Goal: Task Accomplishment & Management: Complete application form

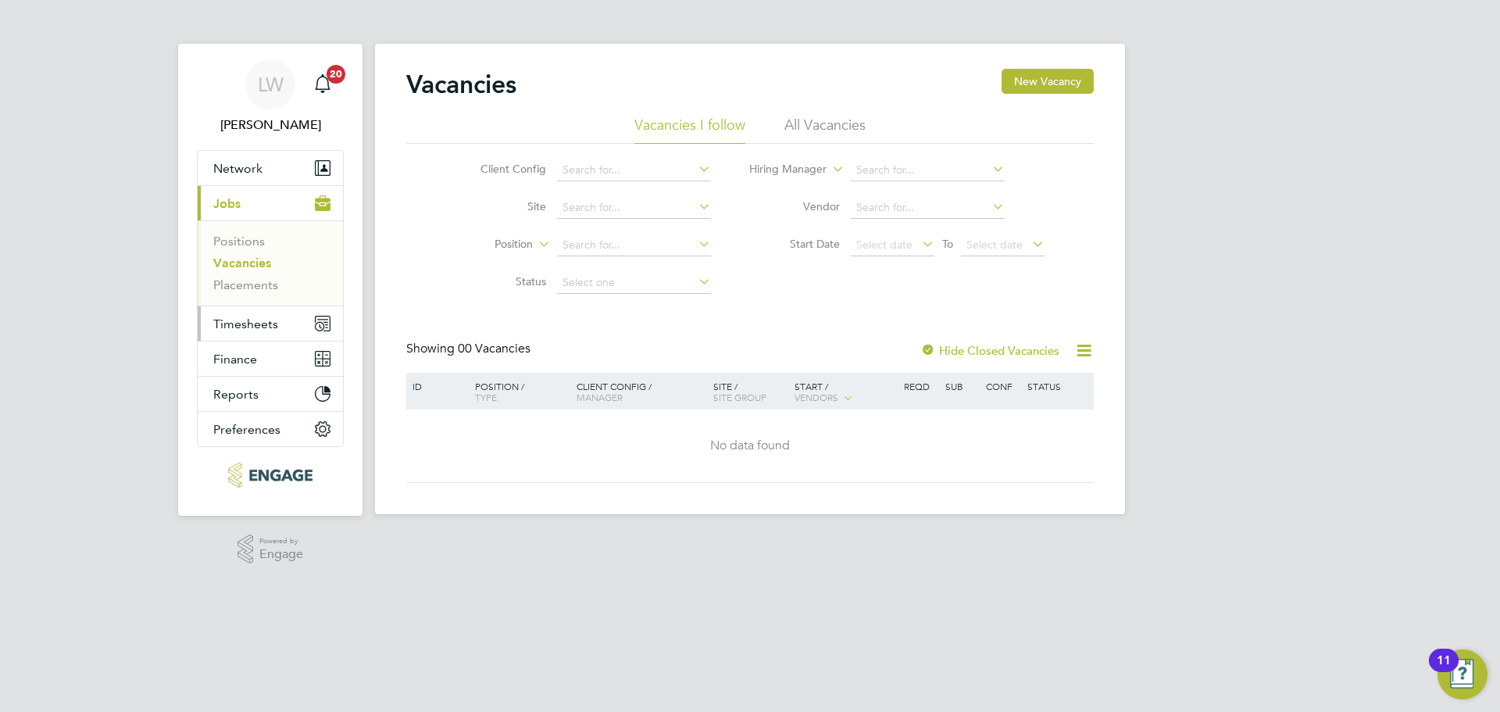
click at [262, 327] on span "Timesheets" at bounding box center [245, 324] width 65 height 15
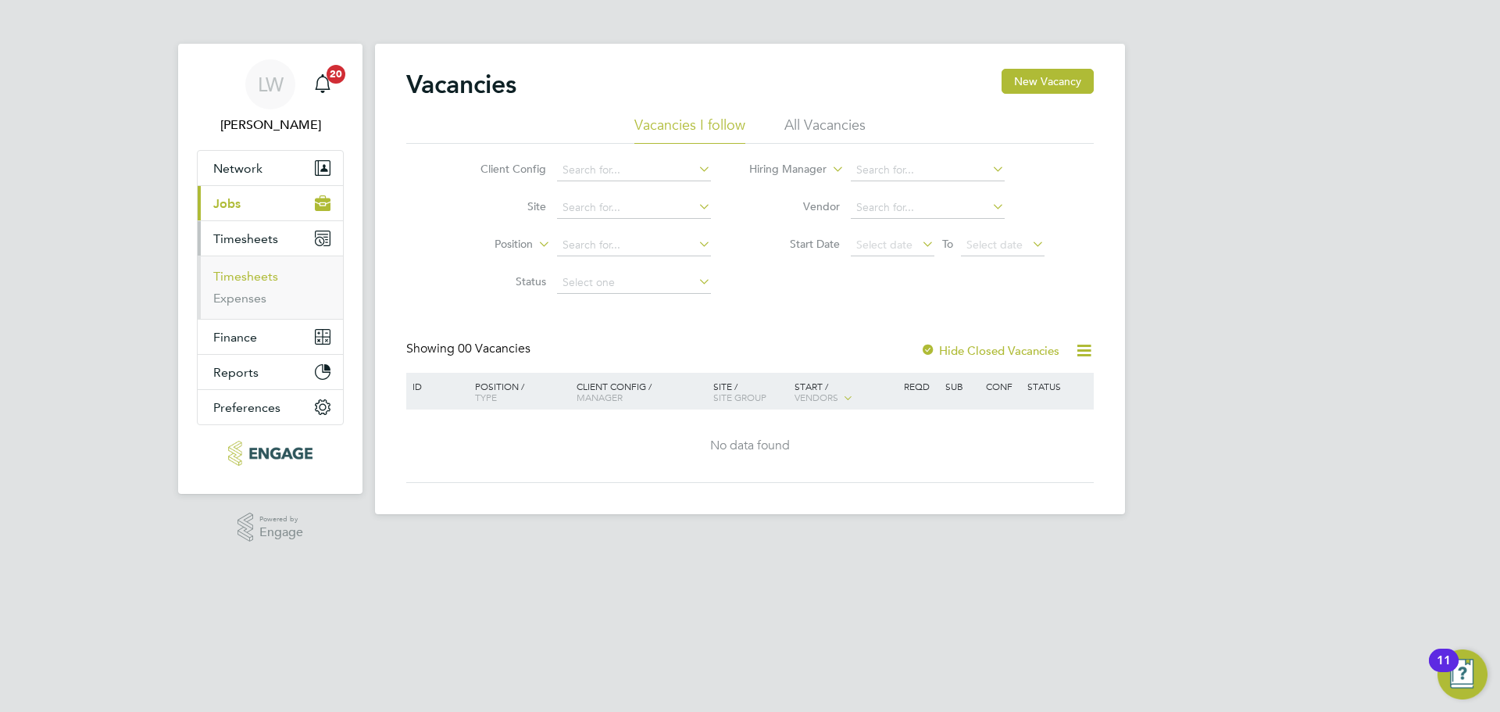
click at [257, 276] on link "Timesheets" at bounding box center [245, 276] width 65 height 15
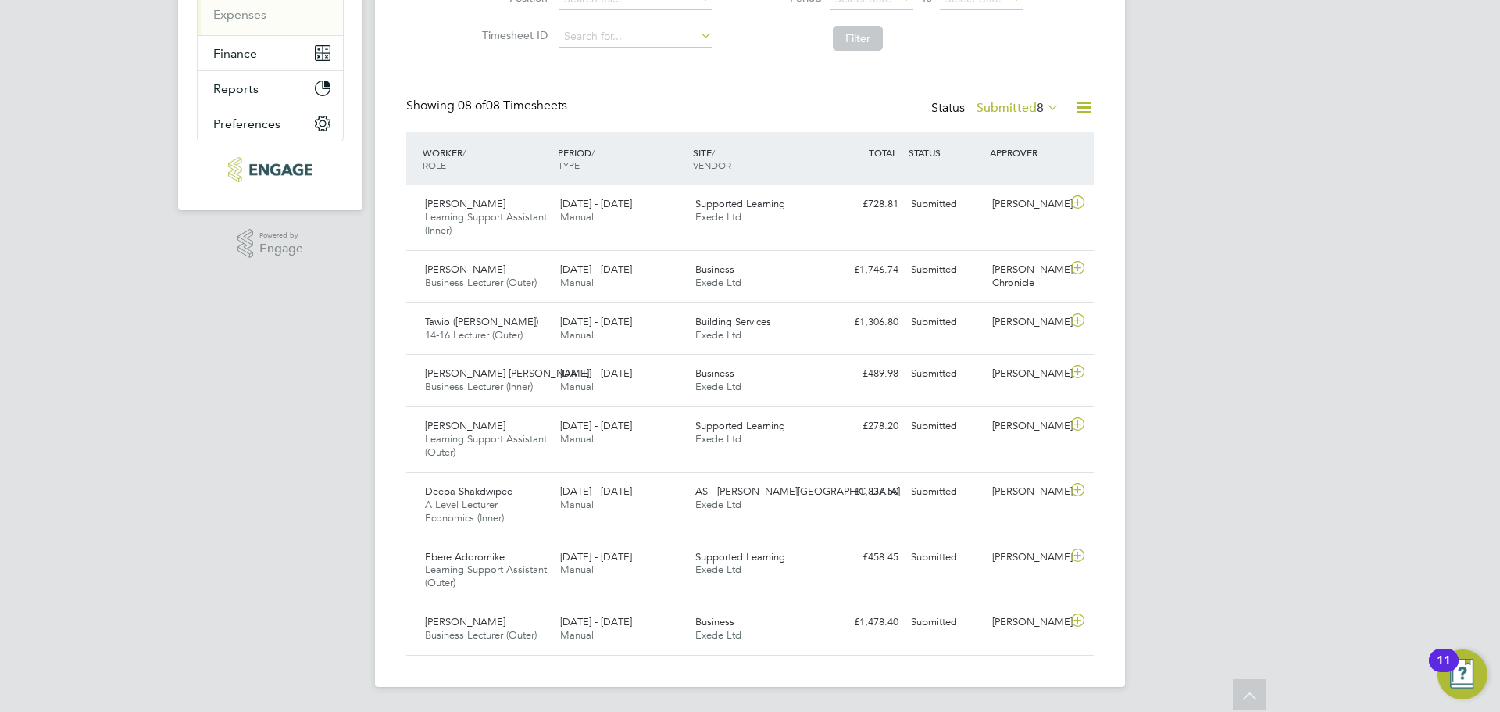
click at [1033, 104] on label "Submitted 8" at bounding box center [1018, 108] width 83 height 16
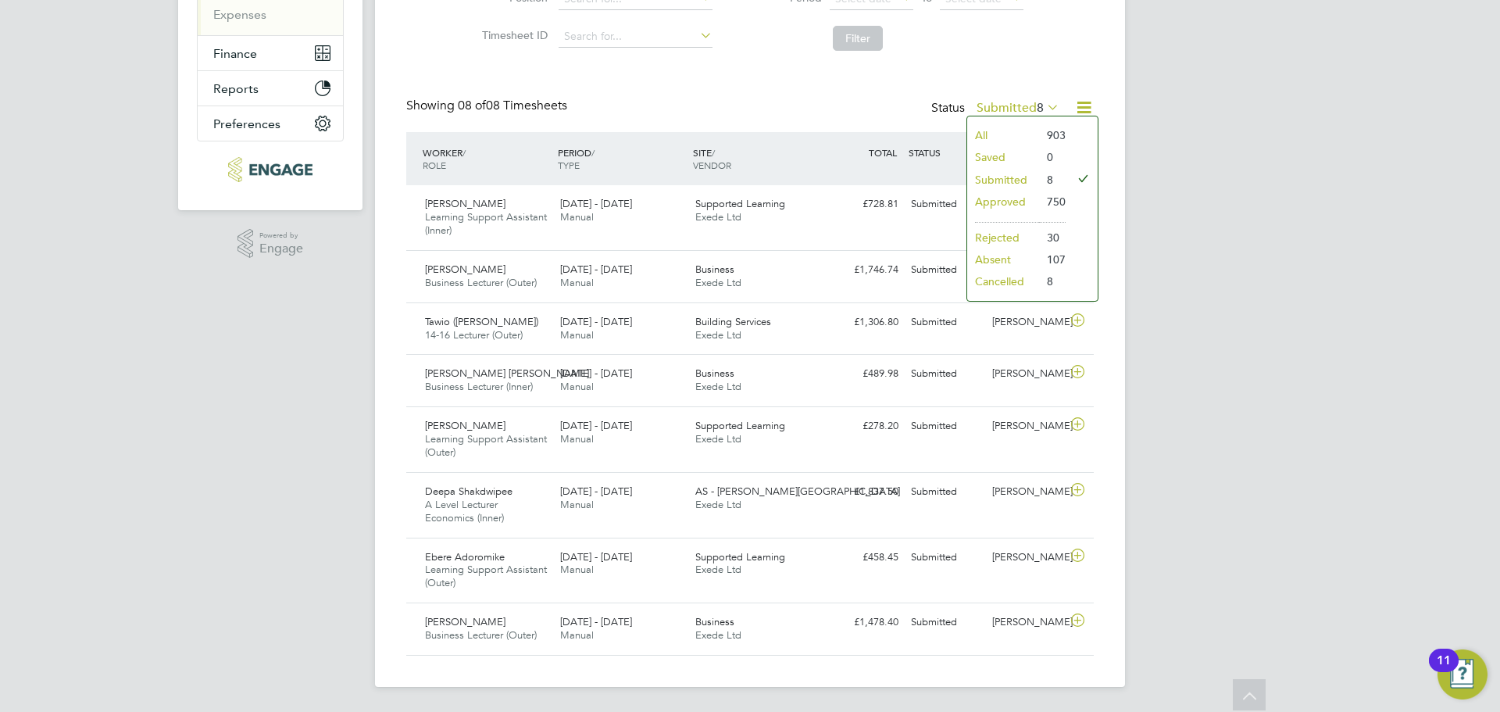
click at [1004, 127] on li "All" at bounding box center [1003, 135] width 72 height 22
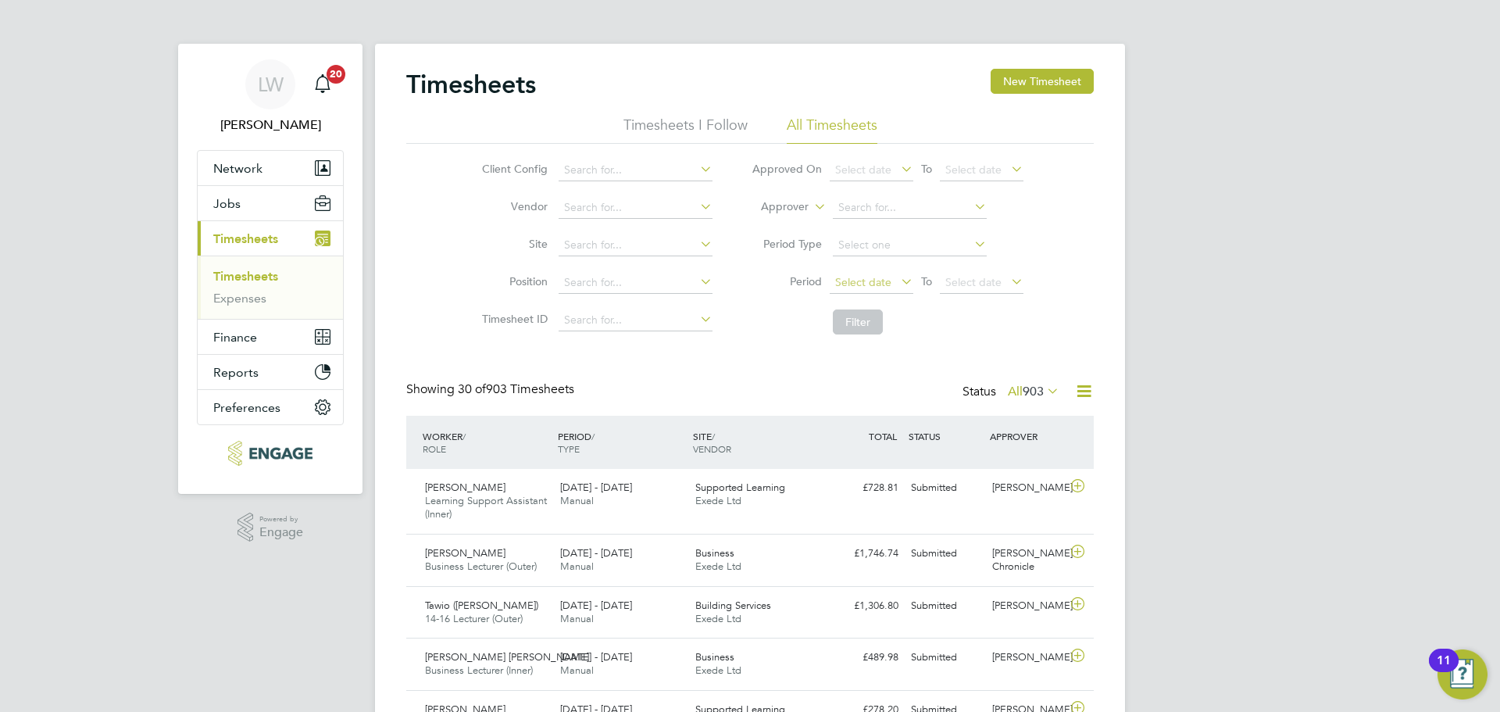
click at [851, 279] on span "Select date" at bounding box center [863, 282] width 56 height 14
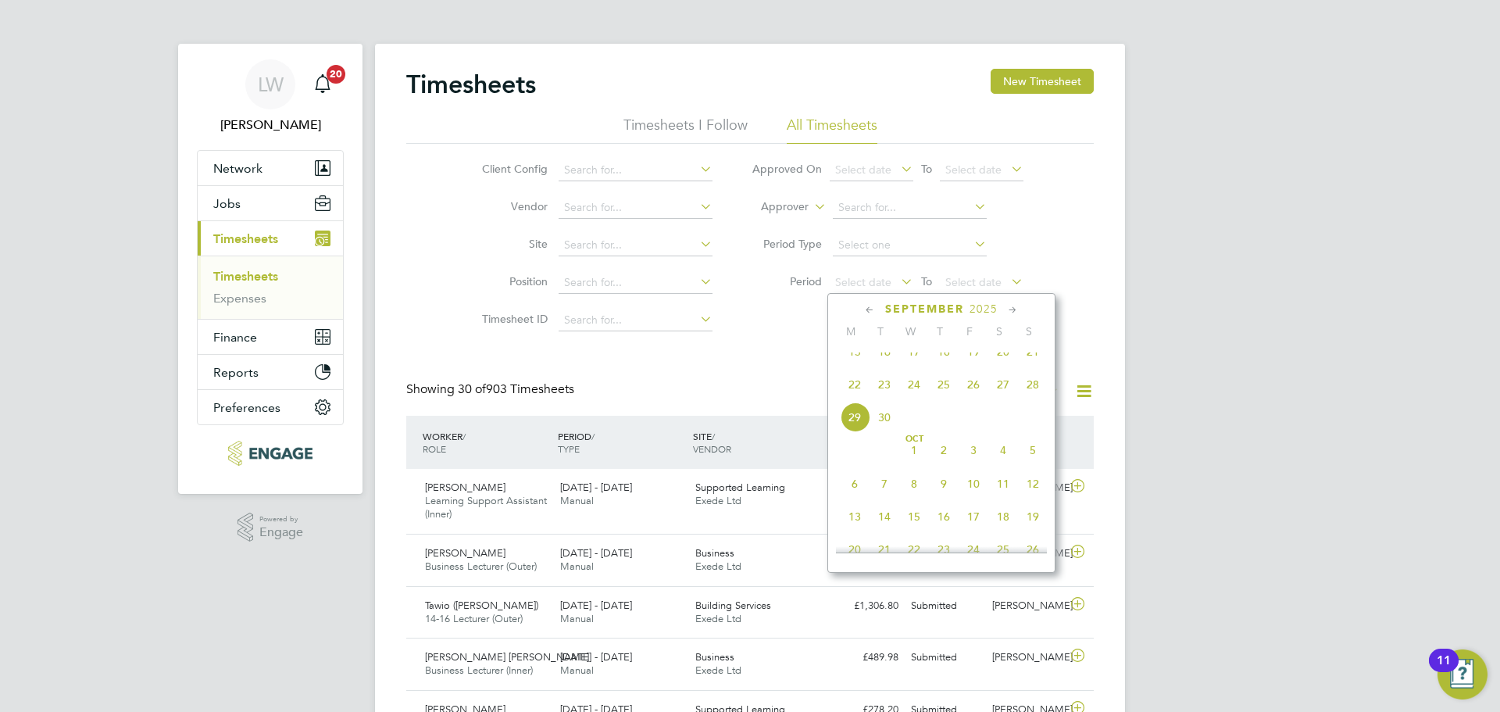
drag, startPoint x: 853, startPoint y: 362, endPoint x: 963, endPoint y: 363, distance: 110.2
click at [853, 361] on span "15" at bounding box center [855, 352] width 30 height 30
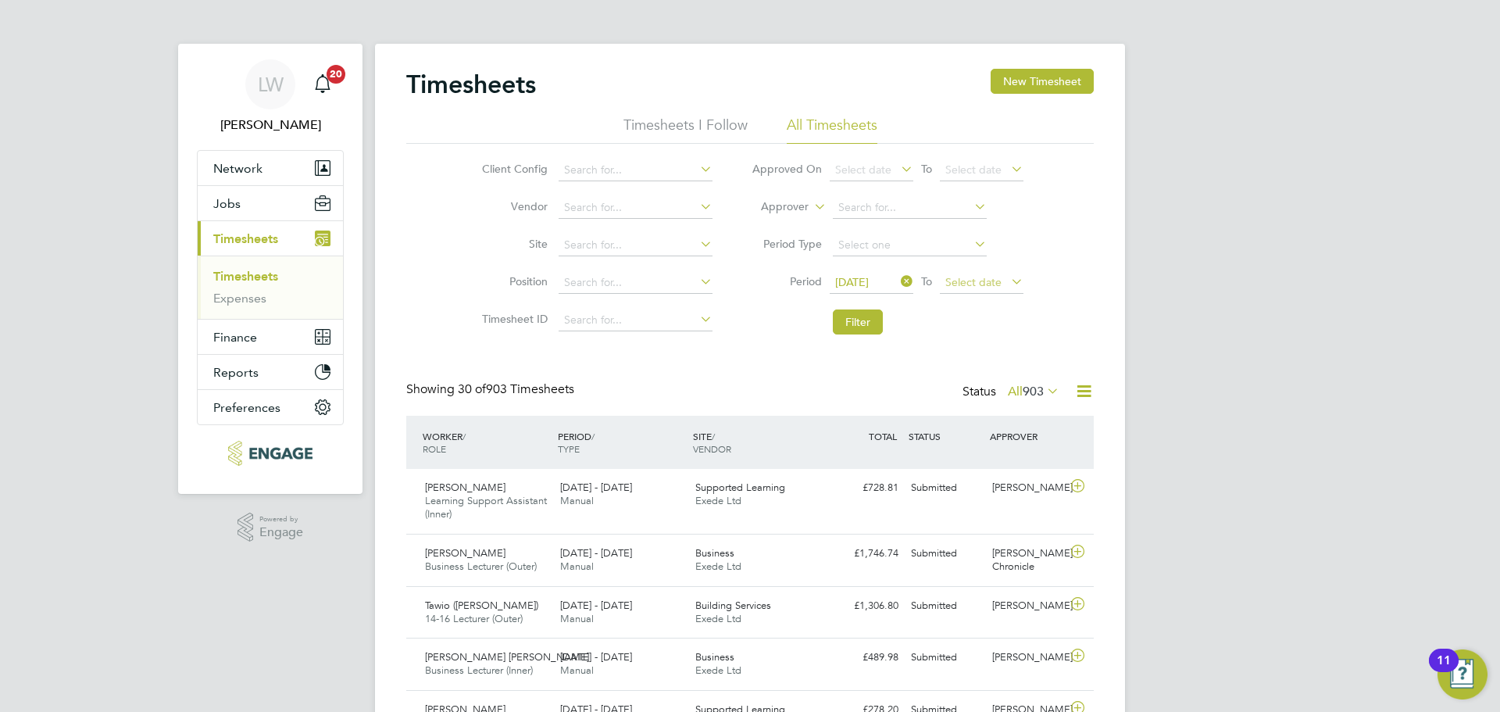
click at [950, 273] on li "Period [DATE] To Select date" at bounding box center [887, 283] width 311 height 38
click at [956, 280] on span "Select date" at bounding box center [974, 282] width 56 height 14
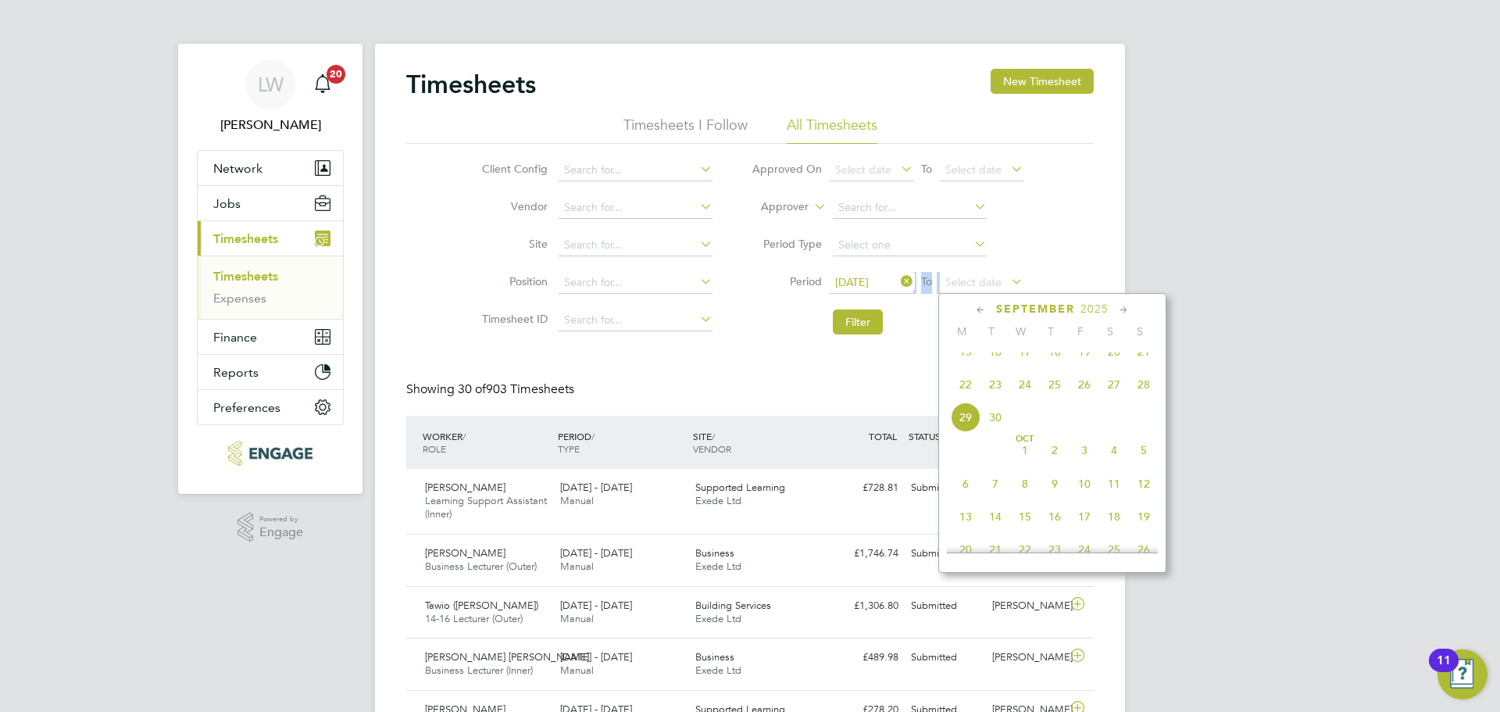
click at [1146, 367] on span "21" at bounding box center [1144, 352] width 30 height 30
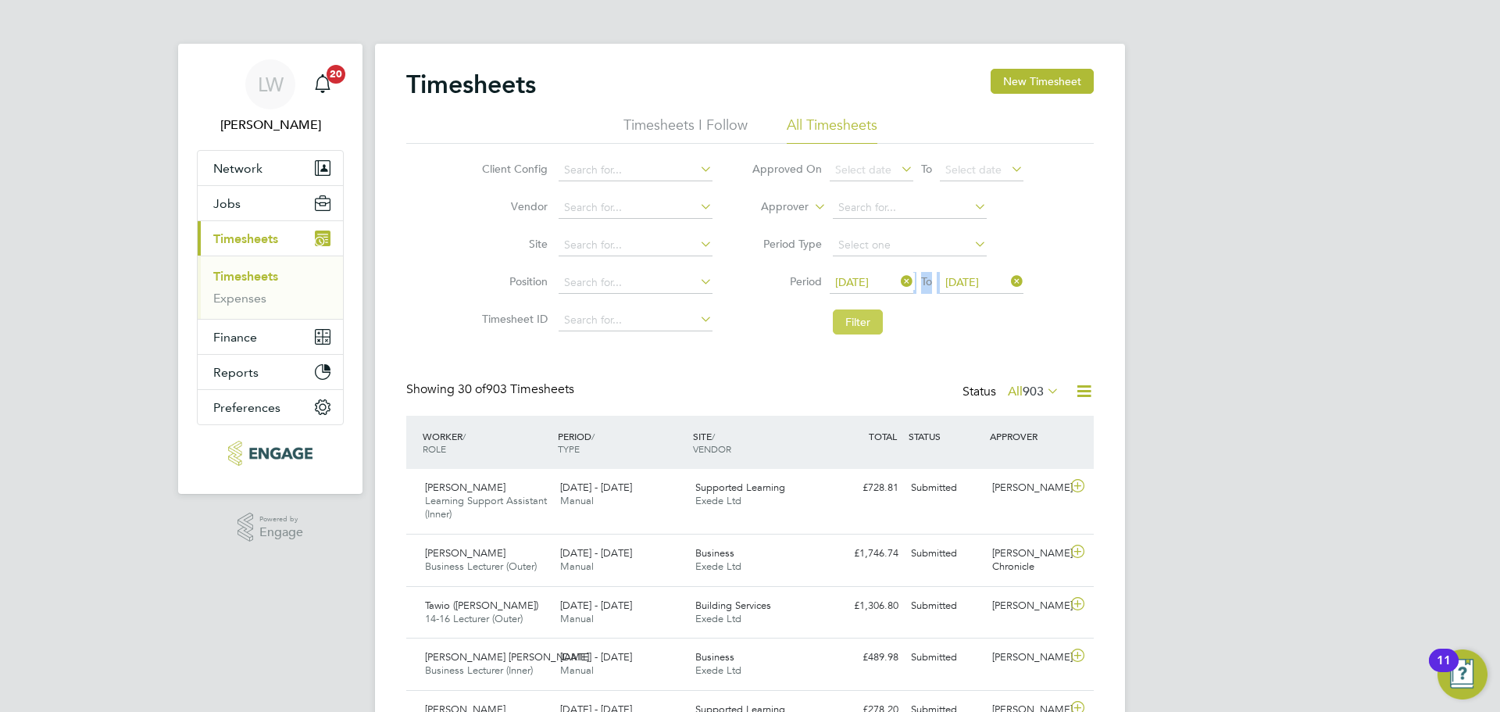
click at [871, 327] on button "Filter" at bounding box center [858, 321] width 50 height 25
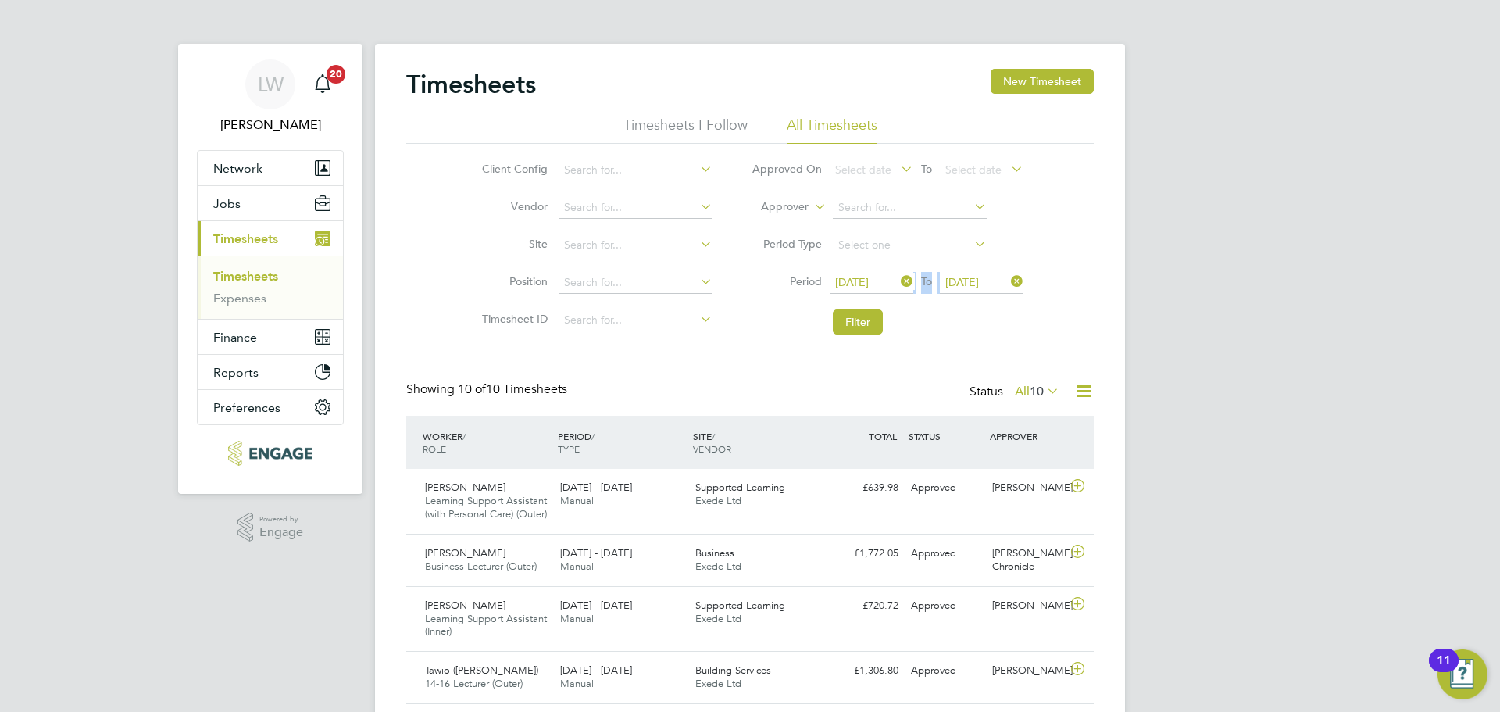
drag, startPoint x: 900, startPoint y: 283, endPoint x: 894, endPoint y: 306, distance: 24.3
click at [898, 283] on icon at bounding box center [898, 281] width 0 height 22
click at [1008, 277] on icon at bounding box center [1008, 281] width 0 height 22
click at [985, 334] on li "Filter" at bounding box center [887, 322] width 311 height 41
click at [931, 234] on li "Period Type" at bounding box center [887, 246] width 311 height 38
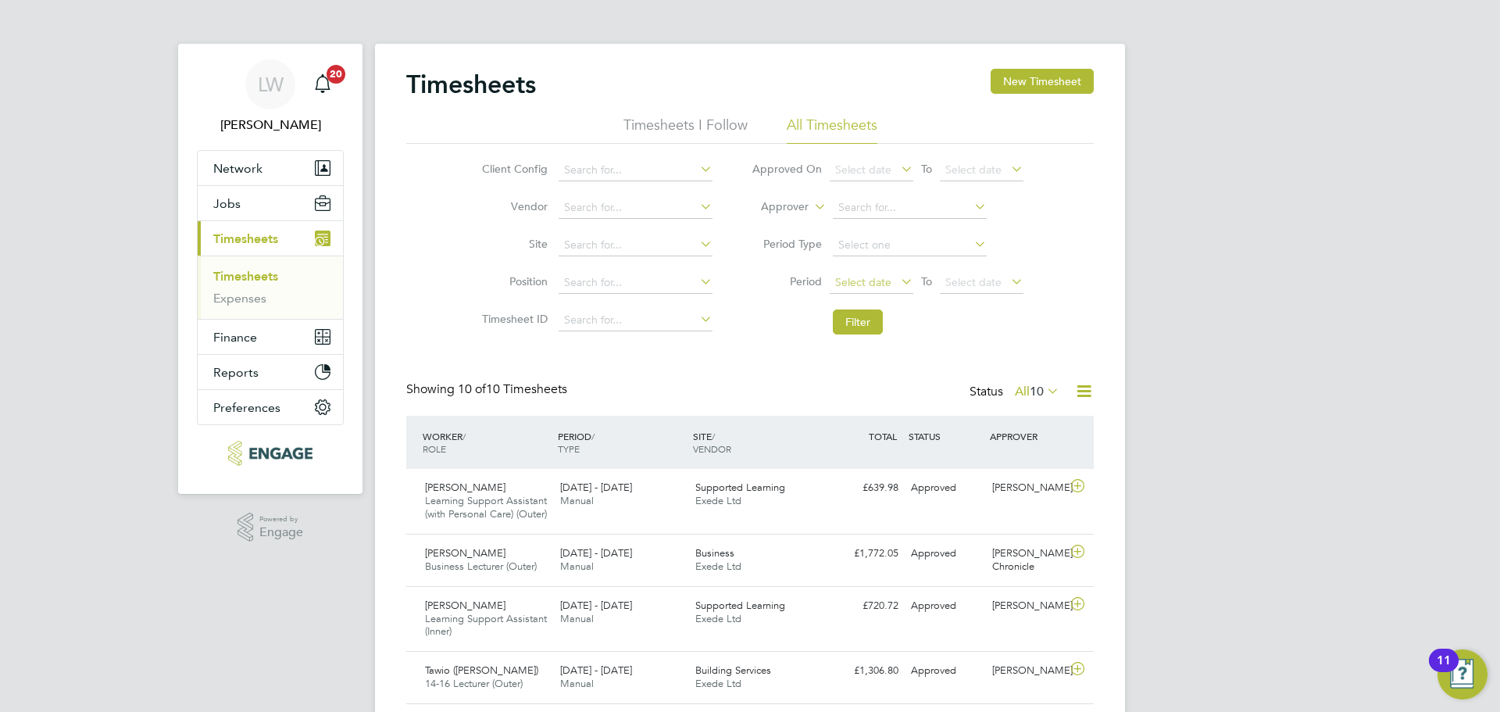
click at [886, 288] on span "Select date" at bounding box center [872, 283] width 84 height 21
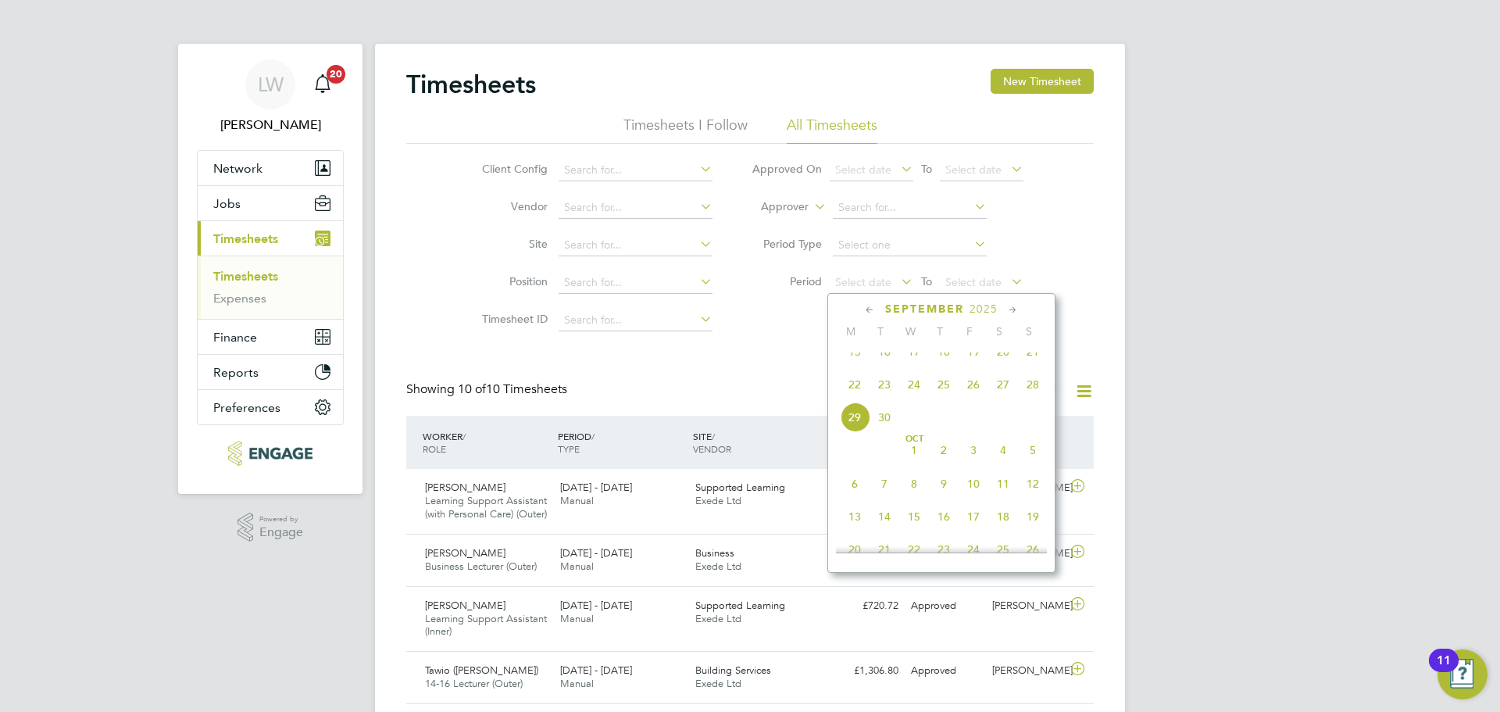
click at [864, 396] on span "22" at bounding box center [855, 385] width 30 height 30
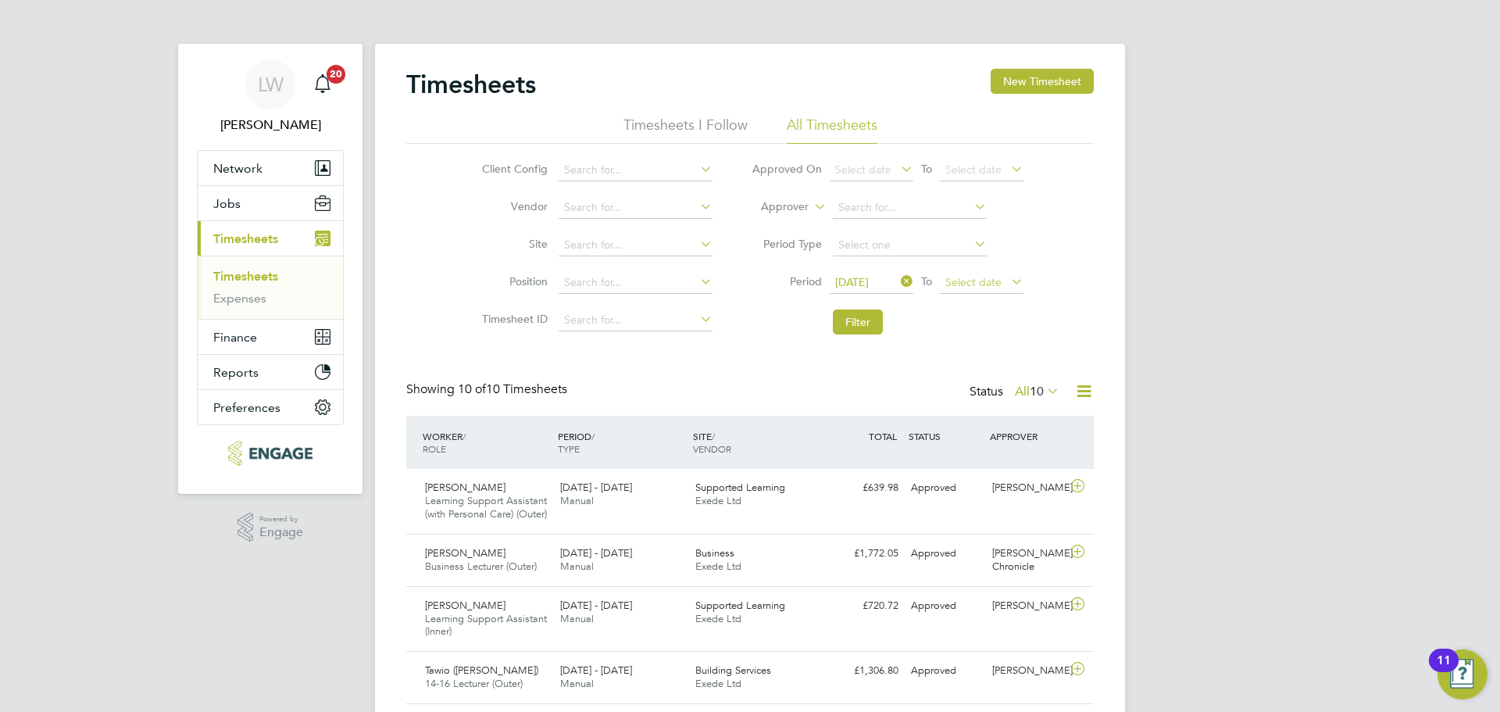
click at [994, 273] on span "Select date" at bounding box center [982, 283] width 84 height 21
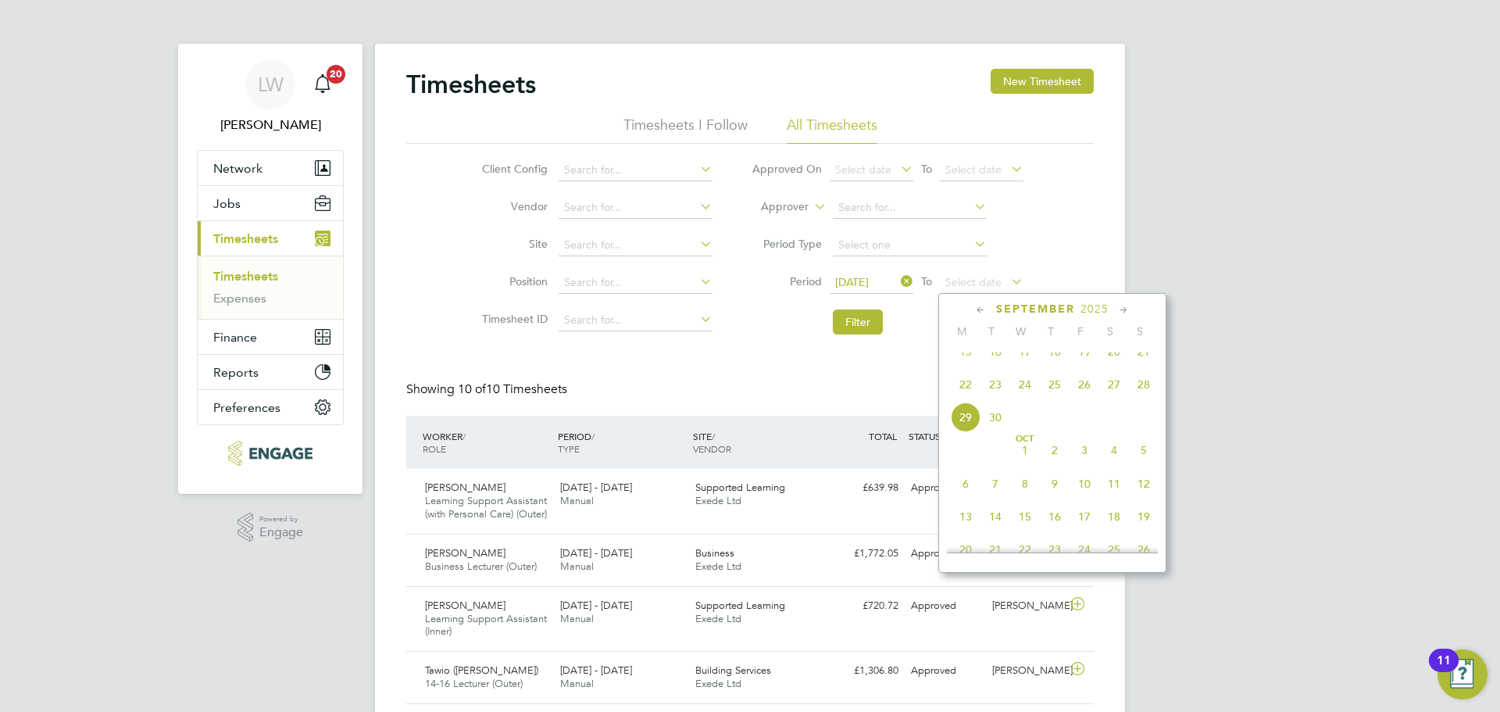
click at [1133, 399] on span "28" at bounding box center [1144, 385] width 30 height 30
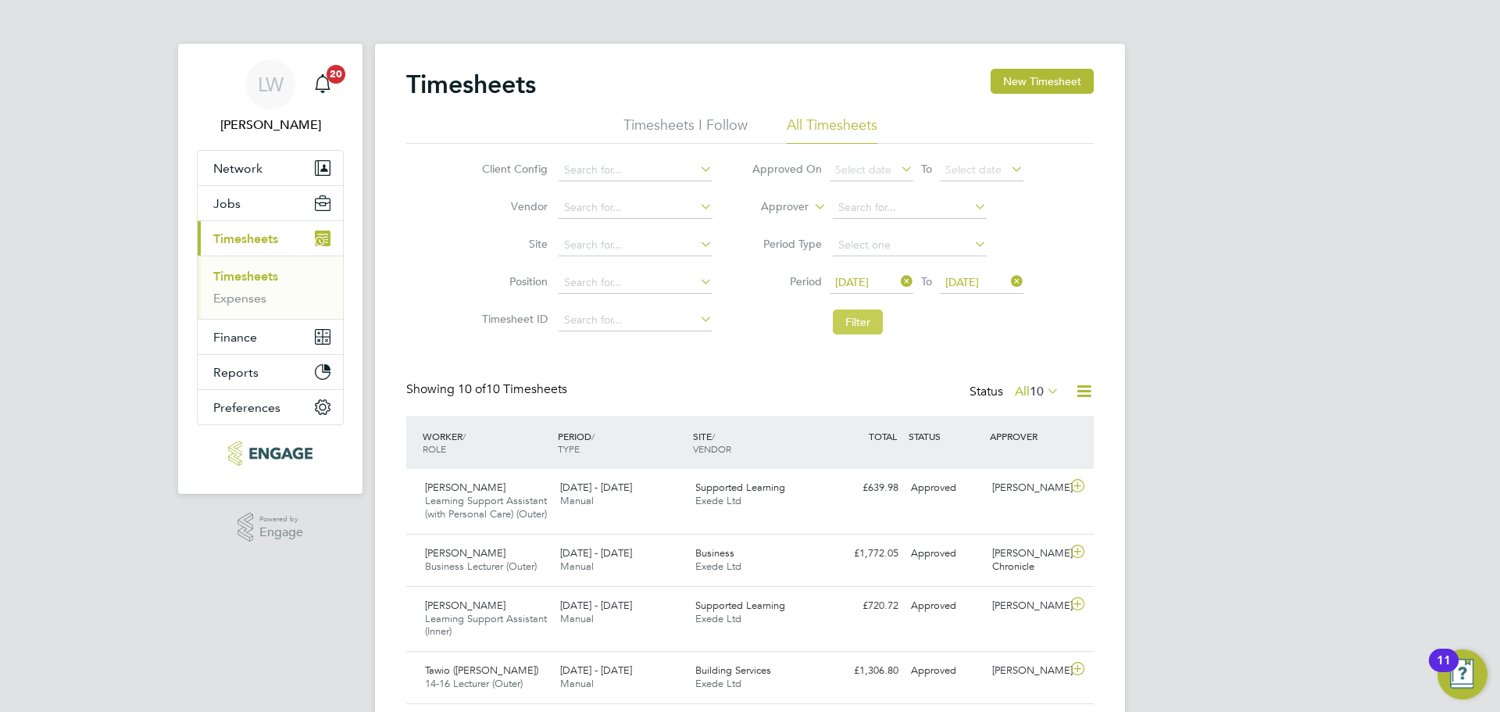
click at [849, 330] on button "Filter" at bounding box center [858, 321] width 50 height 25
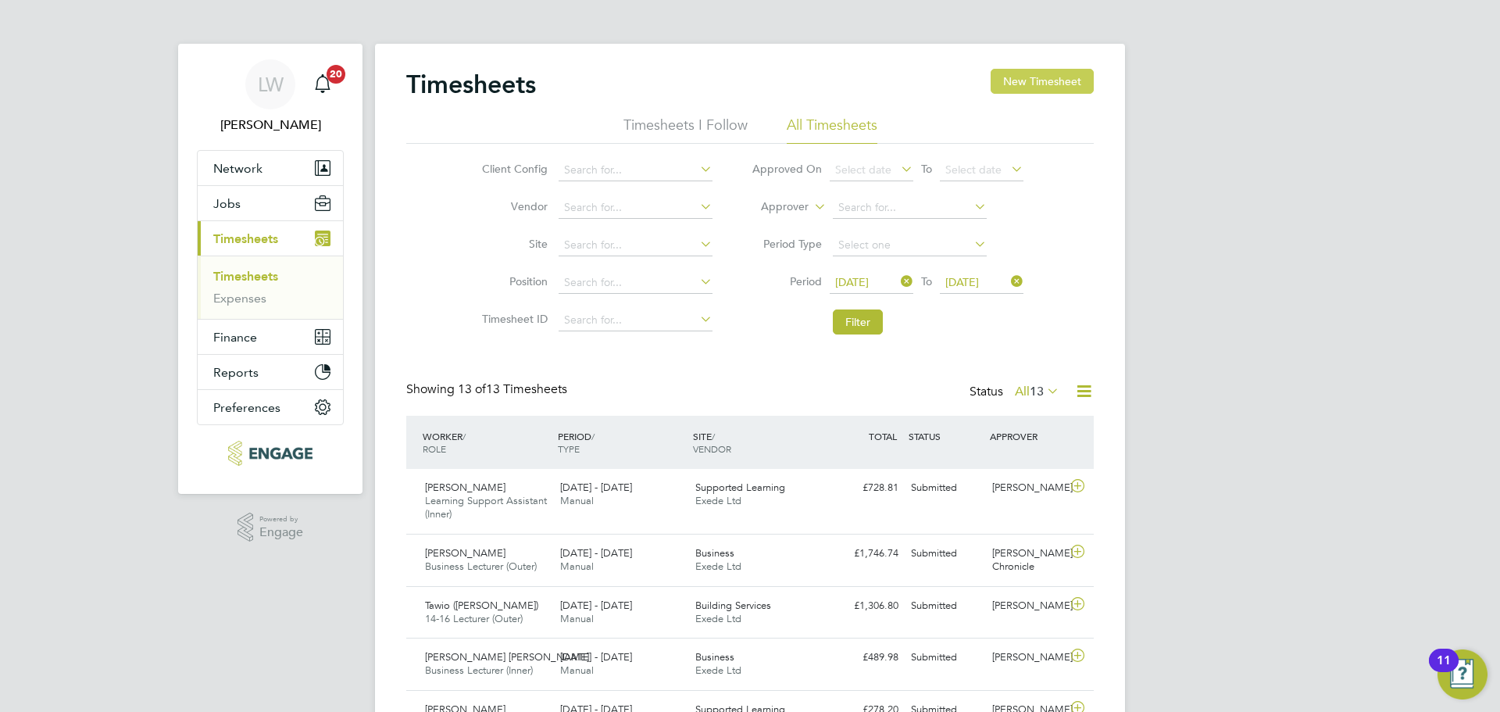
click at [1053, 84] on button "New Timesheet" at bounding box center [1042, 81] width 103 height 25
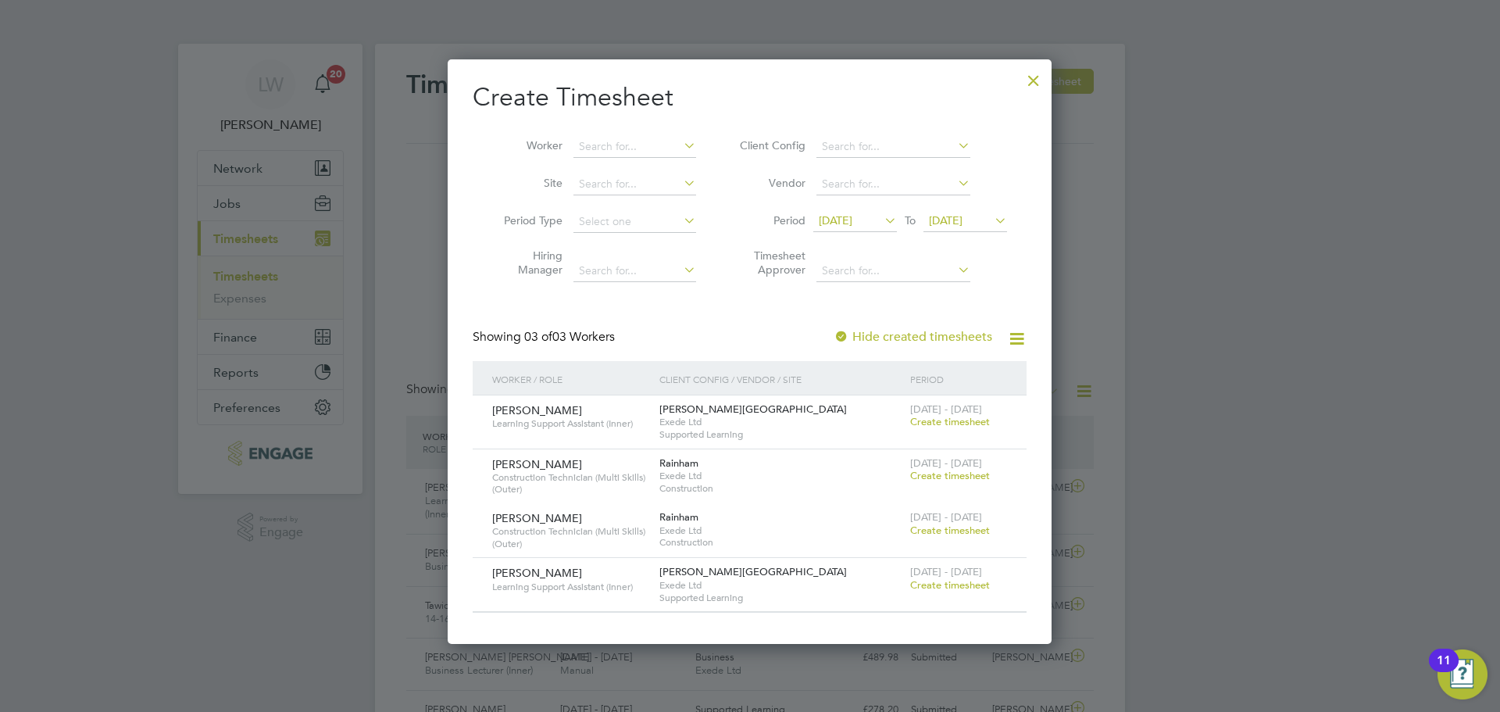
click at [1030, 79] on div at bounding box center [1034, 77] width 28 height 28
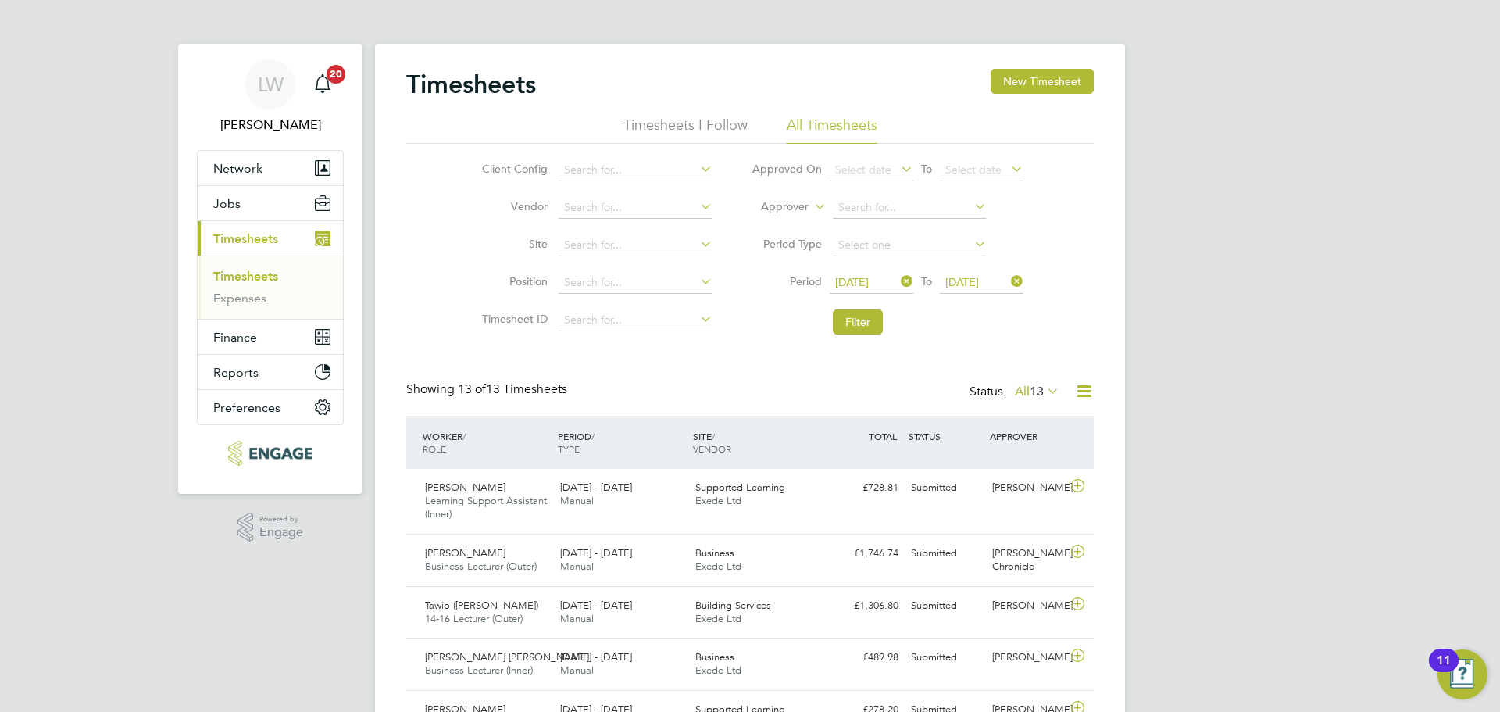
scroll to position [40, 136]
click at [1068, 78] on button "New Timesheet" at bounding box center [1042, 81] width 103 height 25
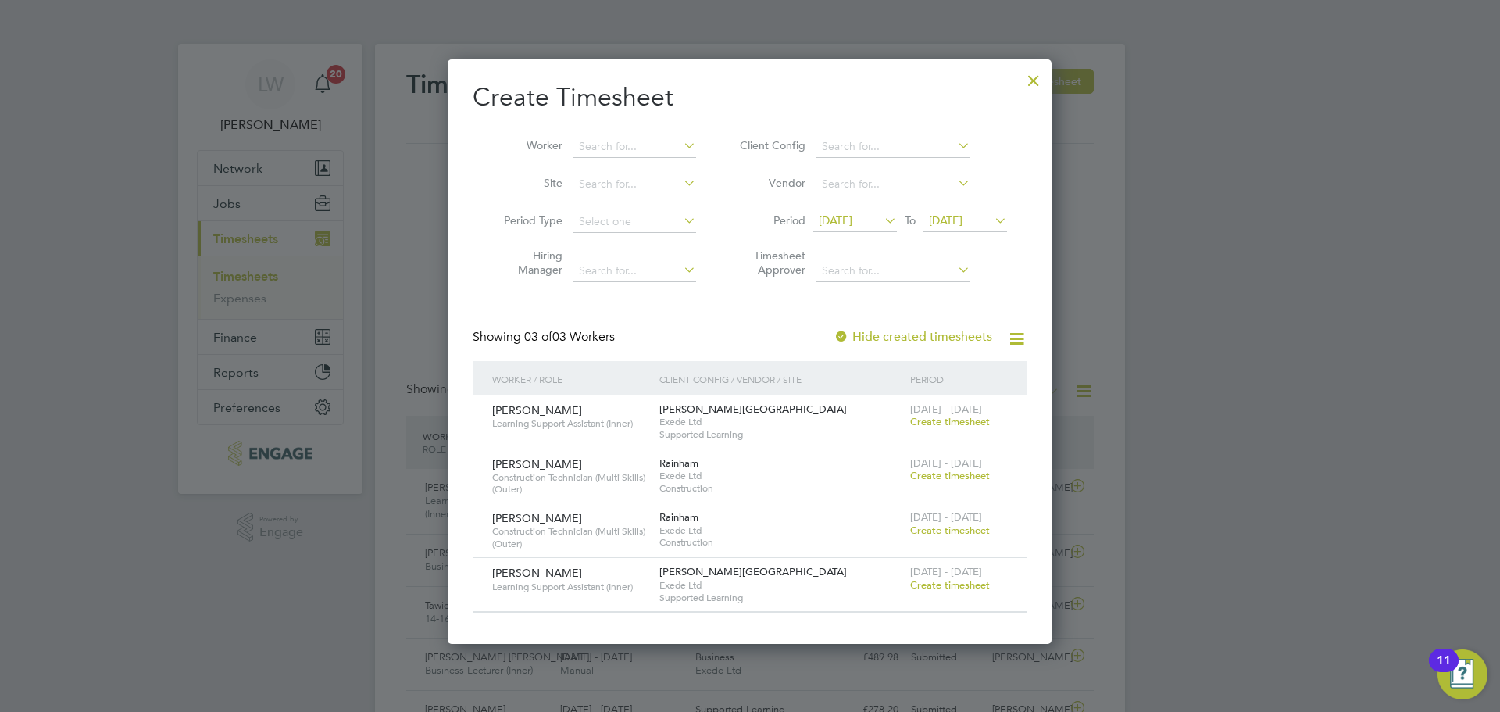
click at [1038, 77] on div at bounding box center [1034, 77] width 28 height 28
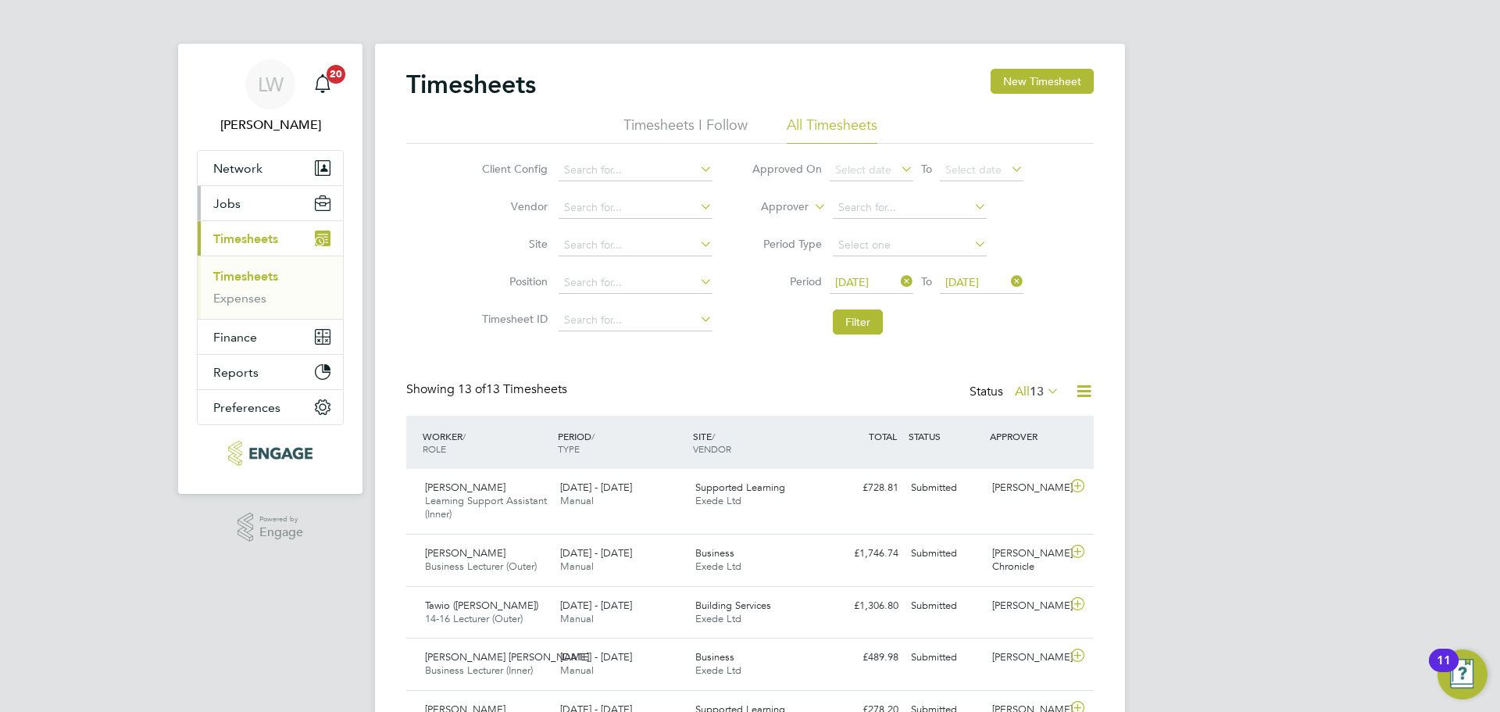
click at [241, 209] on button "Jobs" at bounding box center [270, 203] width 145 height 34
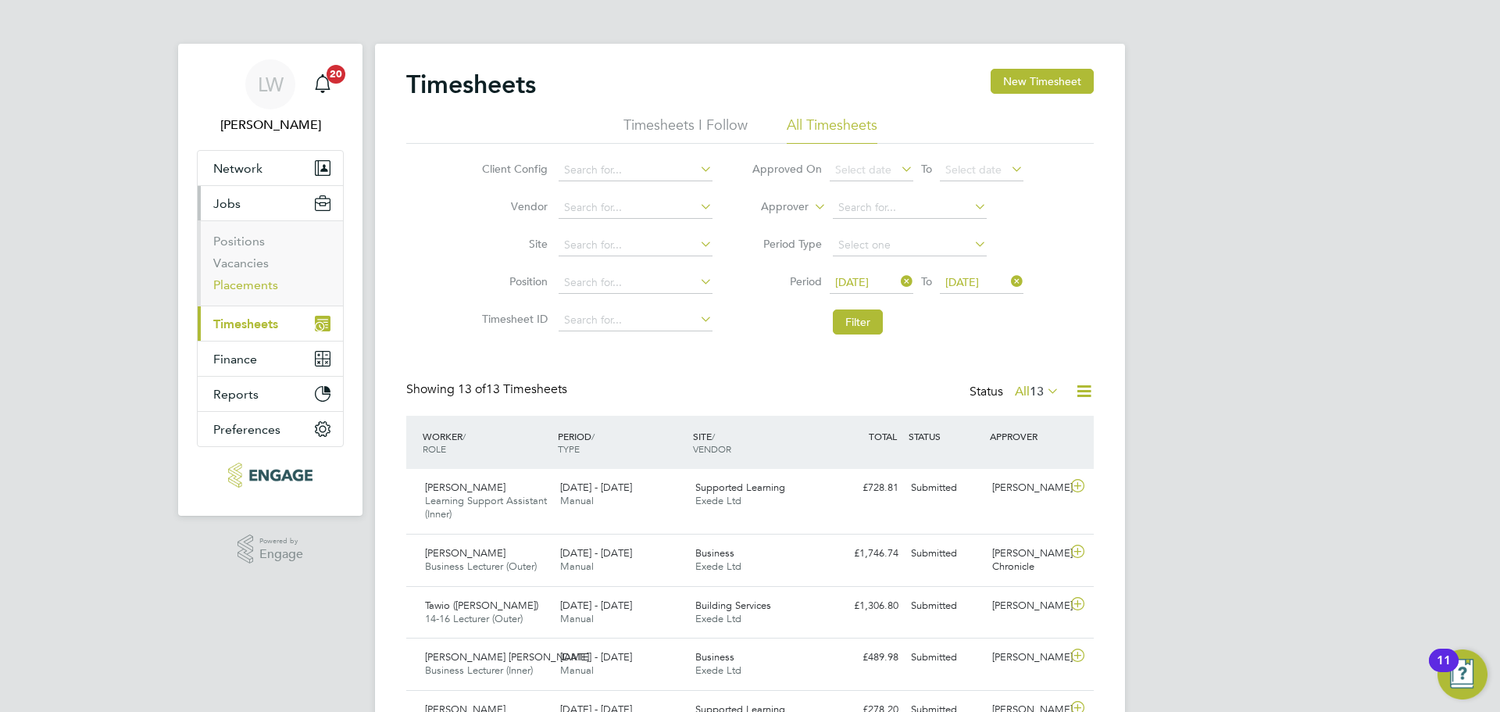
drag, startPoint x: 232, startPoint y: 291, endPoint x: 262, endPoint y: 284, distance: 30.5
click at [233, 290] on link "Placements" at bounding box center [245, 284] width 65 height 15
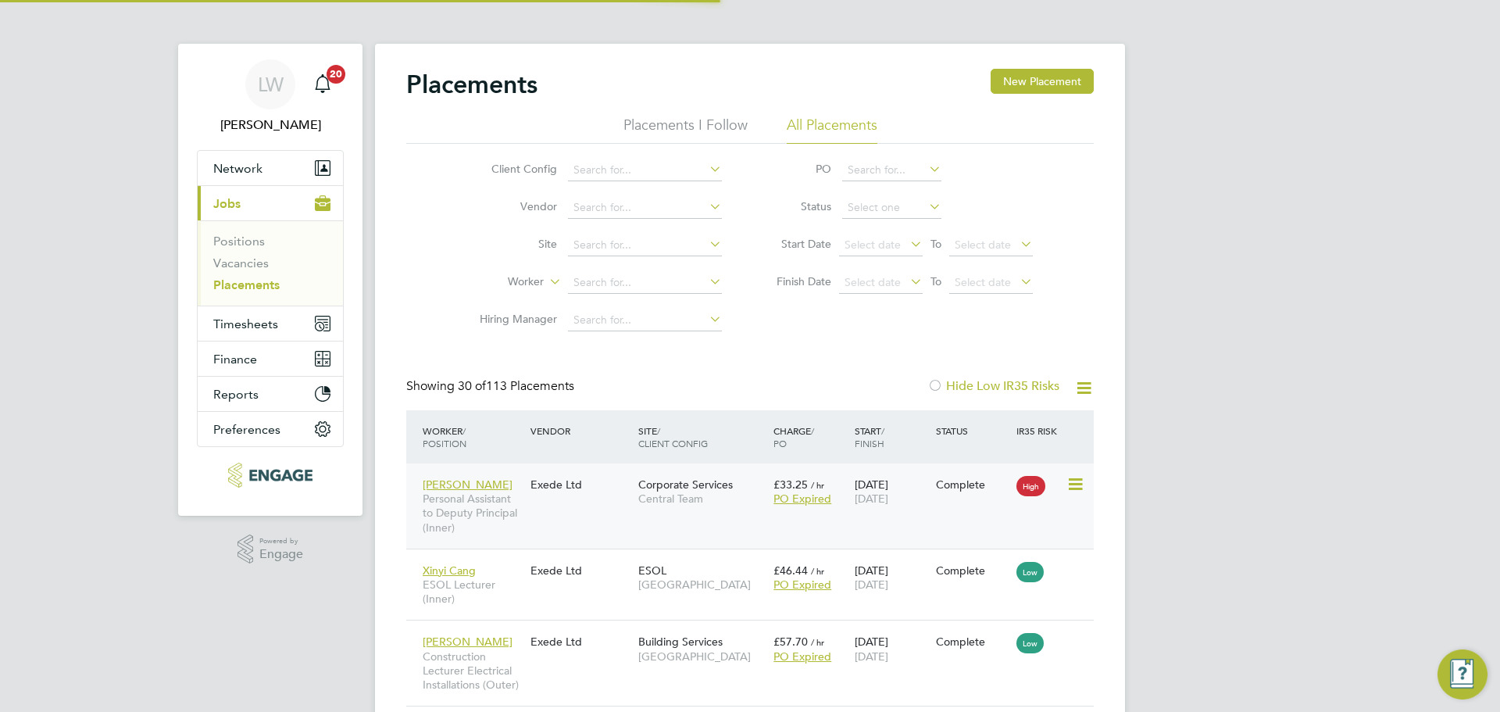
scroll to position [73, 109]
click at [601, 265] on li "Worker" at bounding box center [595, 283] width 294 height 38
drag, startPoint x: 602, startPoint y: 272, endPoint x: 617, endPoint y: 244, distance: 31.8
click at [603, 267] on li "Worker" at bounding box center [595, 283] width 294 height 38
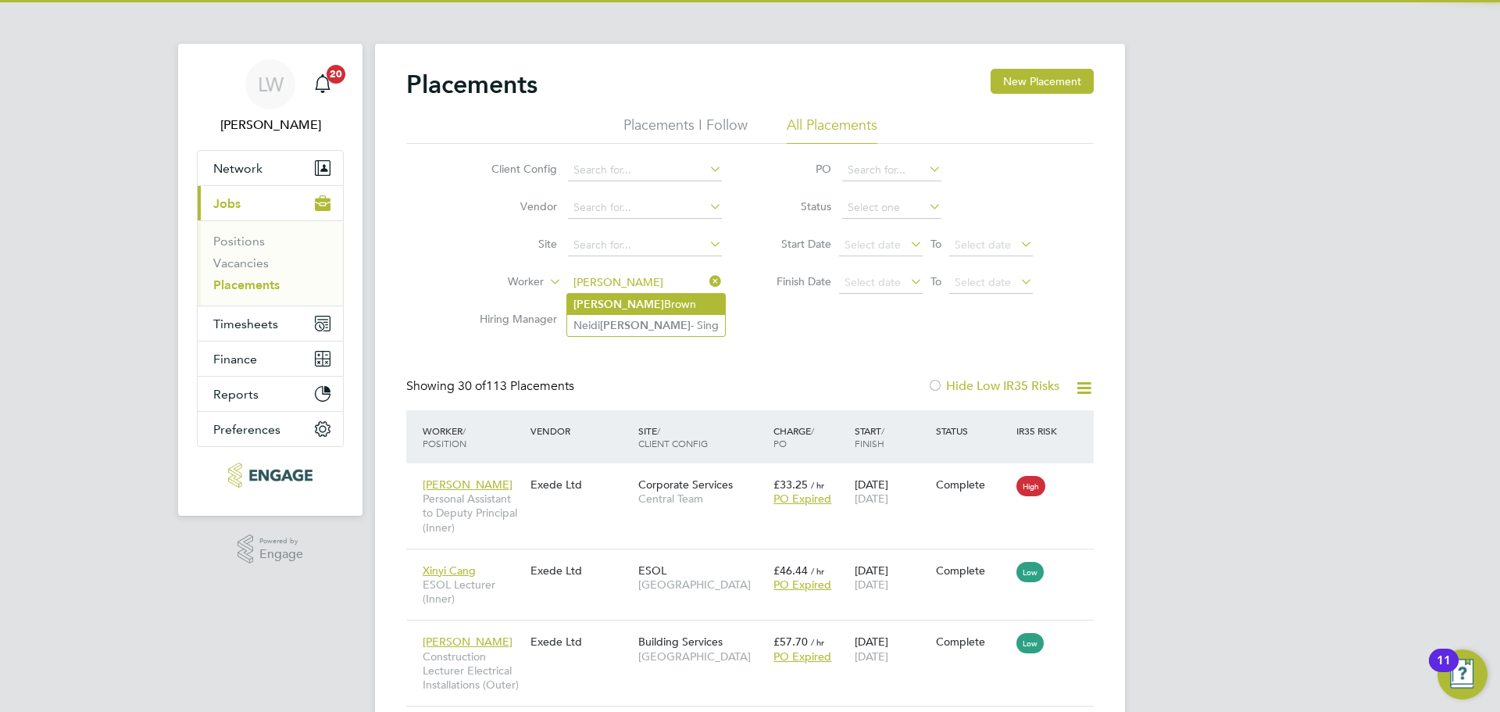
click at [692, 300] on li "[PERSON_NAME]" at bounding box center [646, 304] width 158 height 21
type input "[PERSON_NAME]"
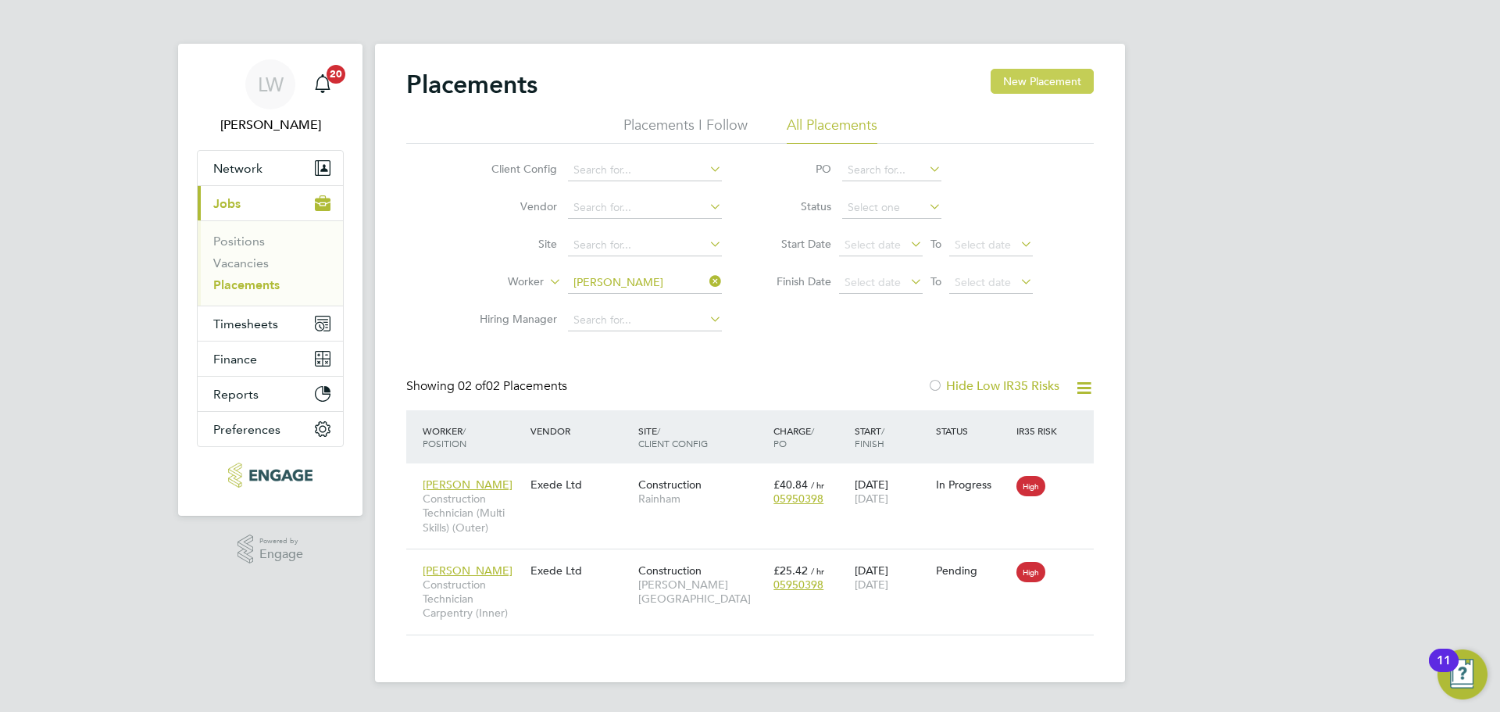
click at [1058, 88] on button "New Placement" at bounding box center [1042, 81] width 103 height 25
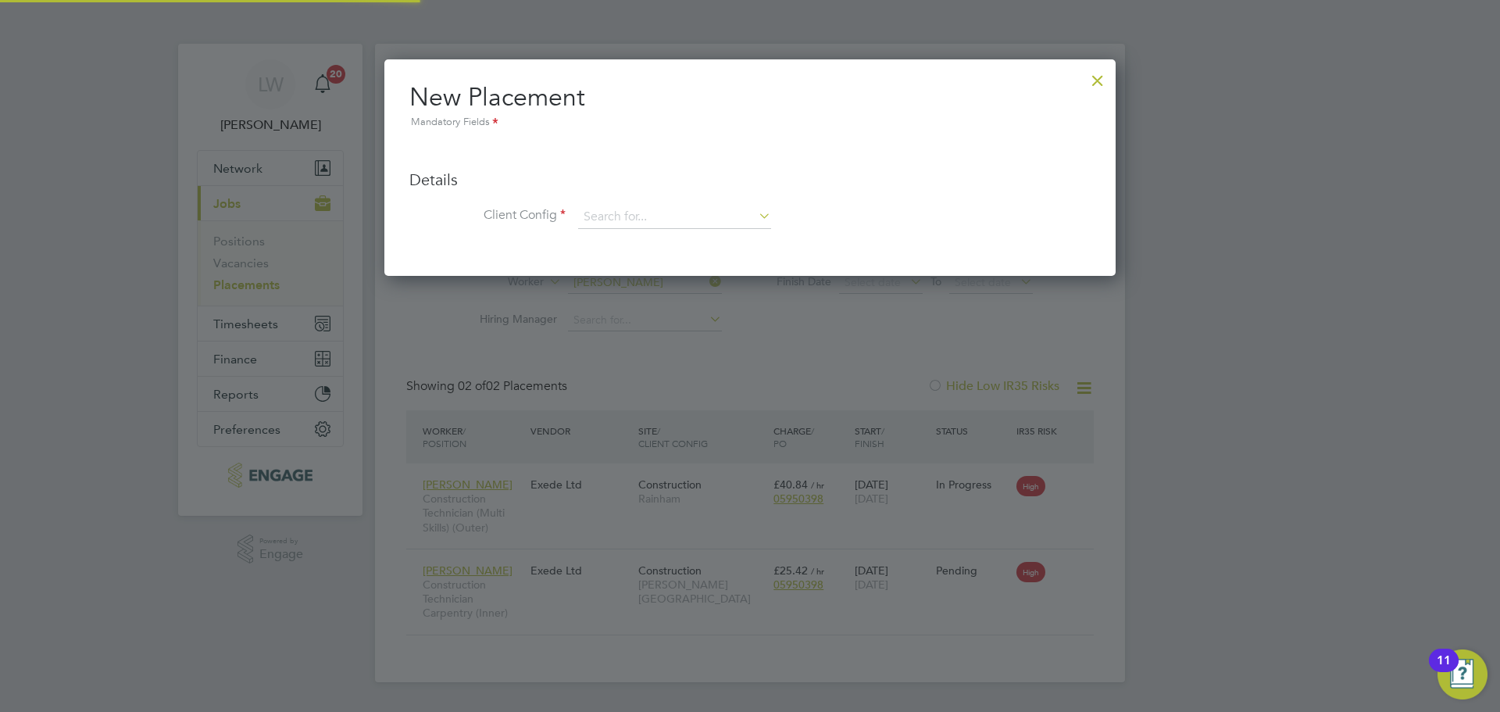
scroll to position [216, 732]
click at [1101, 81] on div at bounding box center [1098, 77] width 28 height 28
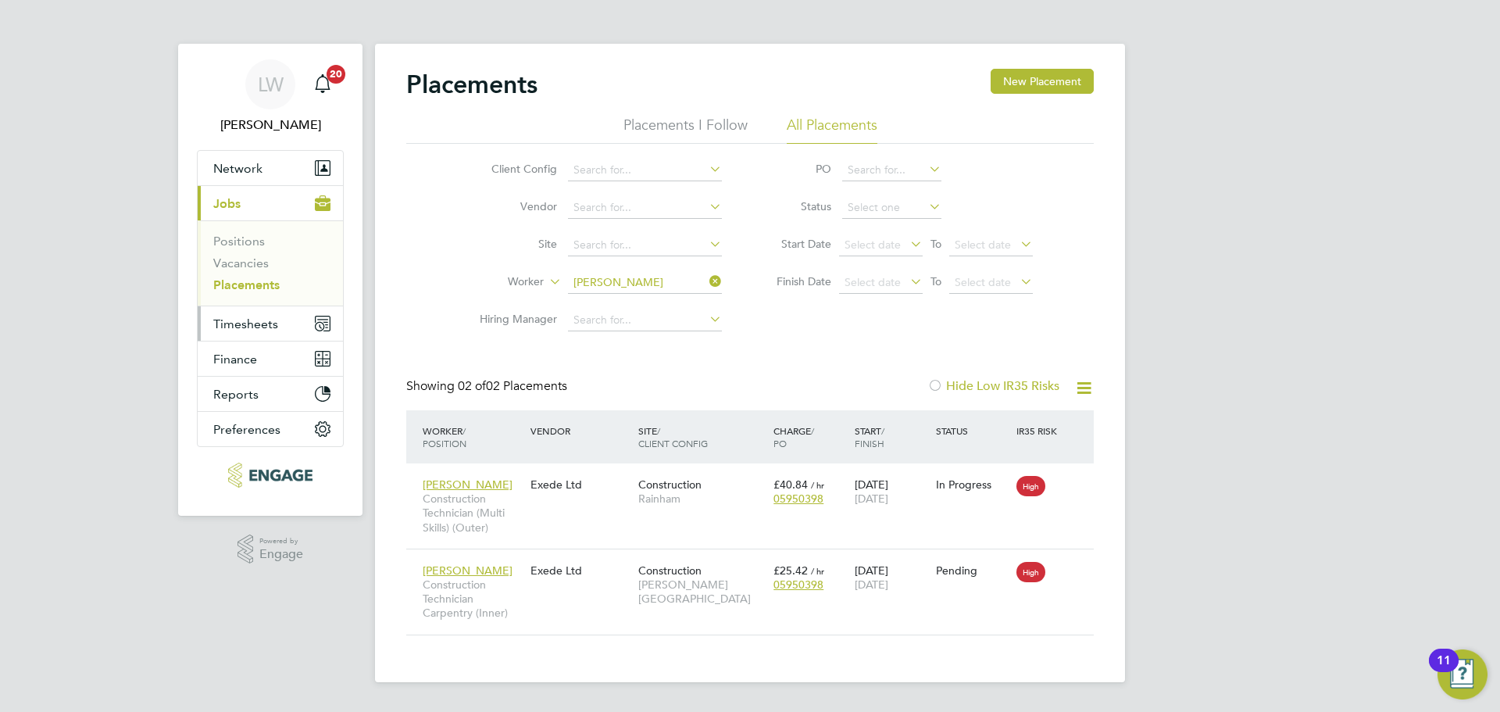
click at [236, 327] on span "Timesheets" at bounding box center [245, 324] width 65 height 15
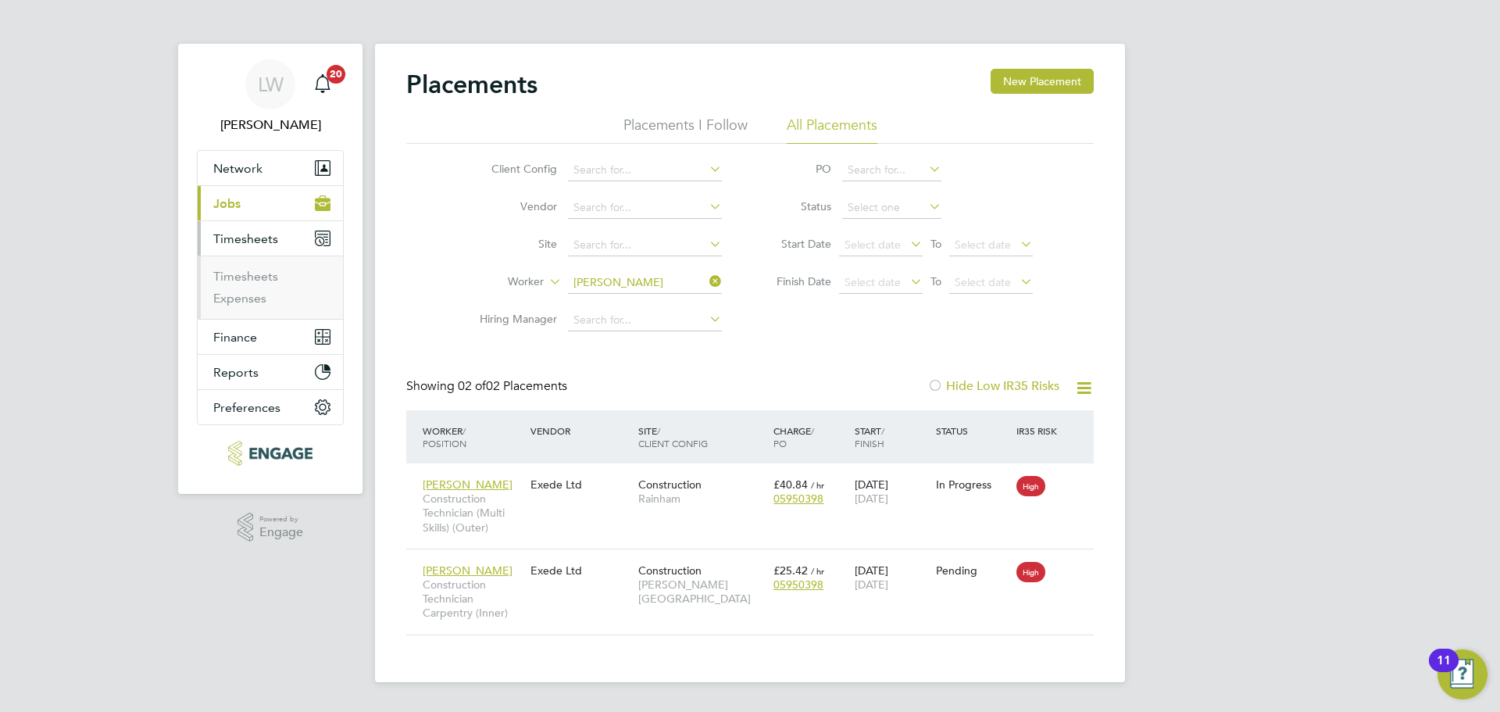
drag, startPoint x: 239, startPoint y: 268, endPoint x: 424, endPoint y: 313, distance: 189.9
click at [241, 268] on ul "Timesheets Expenses" at bounding box center [270, 287] width 145 height 63
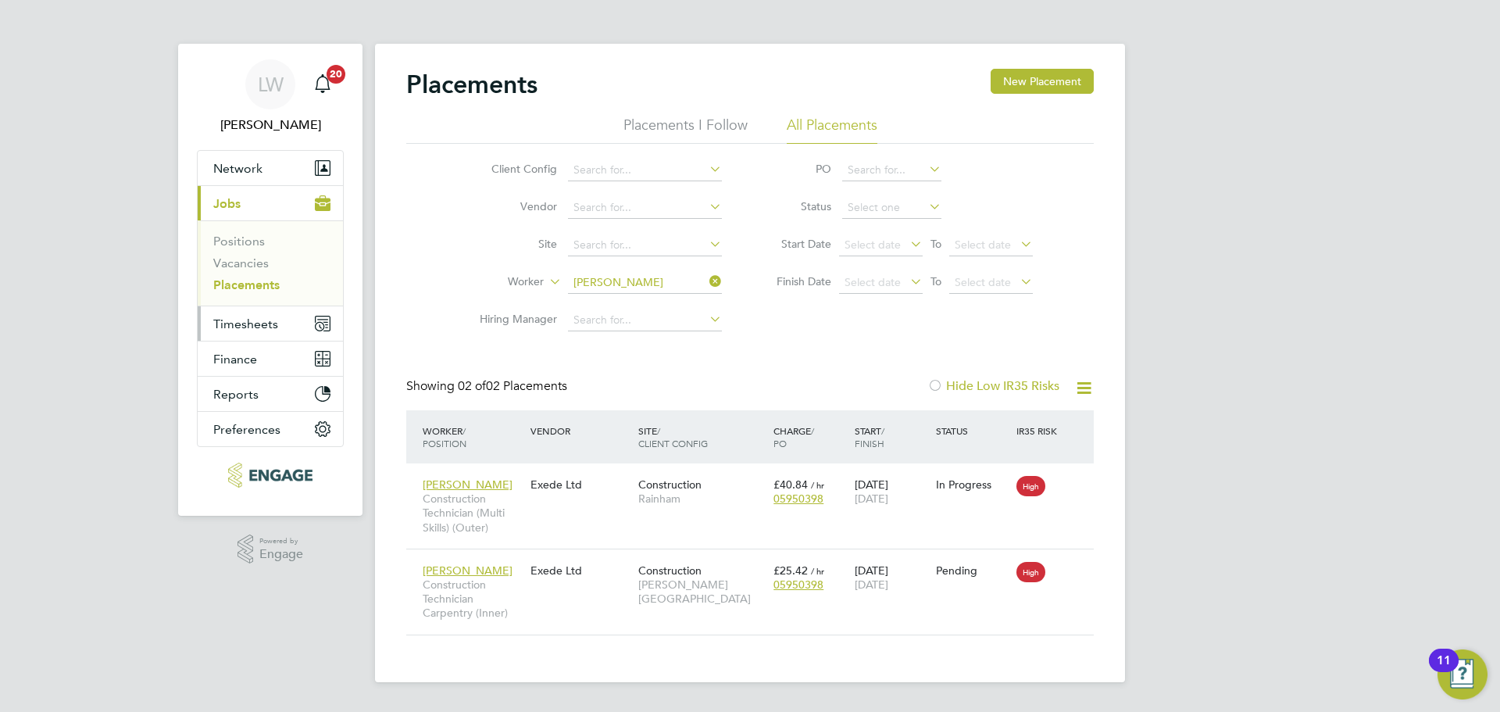
drag, startPoint x: 243, startPoint y: 327, endPoint x: 263, endPoint y: 334, distance: 20.8
click at [244, 327] on span "Timesheets" at bounding box center [245, 324] width 65 height 15
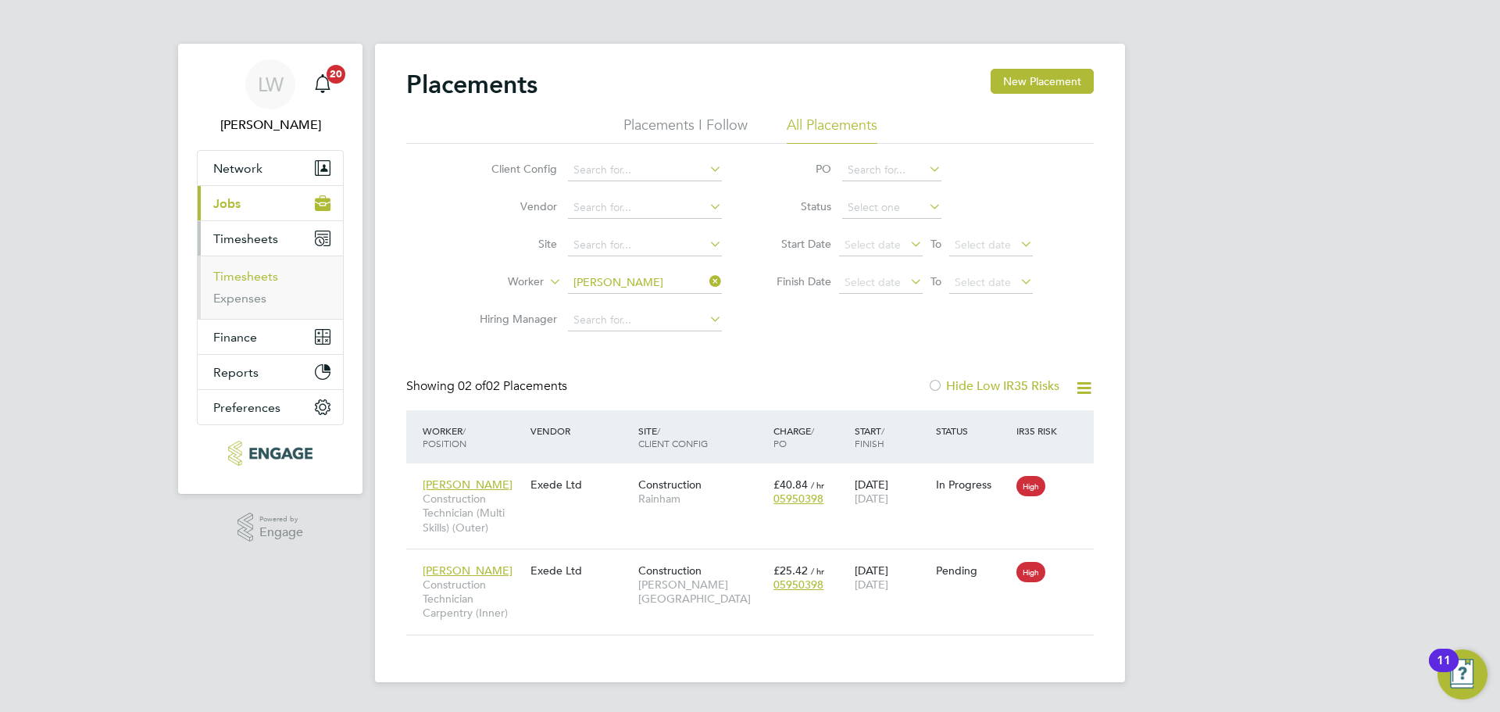
click at [252, 279] on link "Timesheets" at bounding box center [245, 276] width 65 height 15
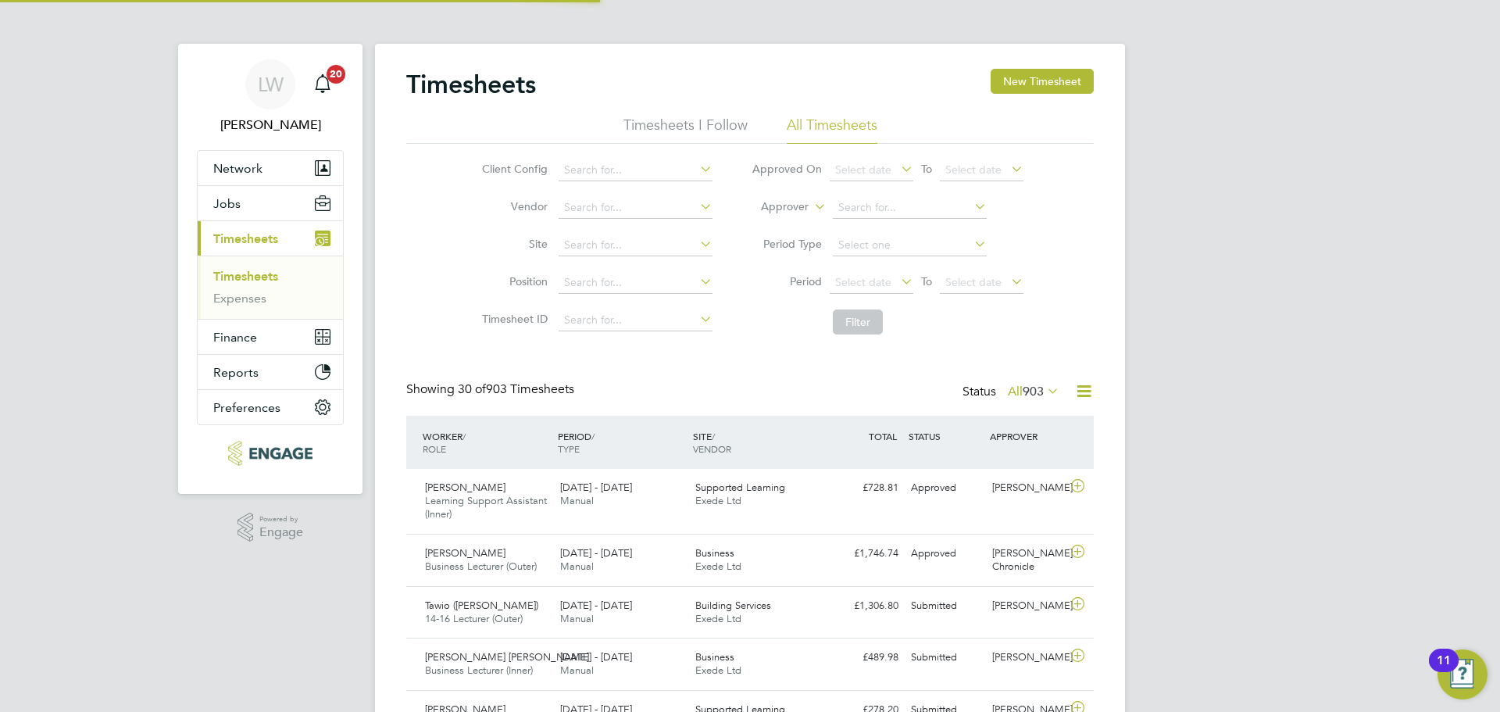
scroll to position [40, 136]
click at [1436, 671] on div "11" at bounding box center [1444, 660] width 30 height 23
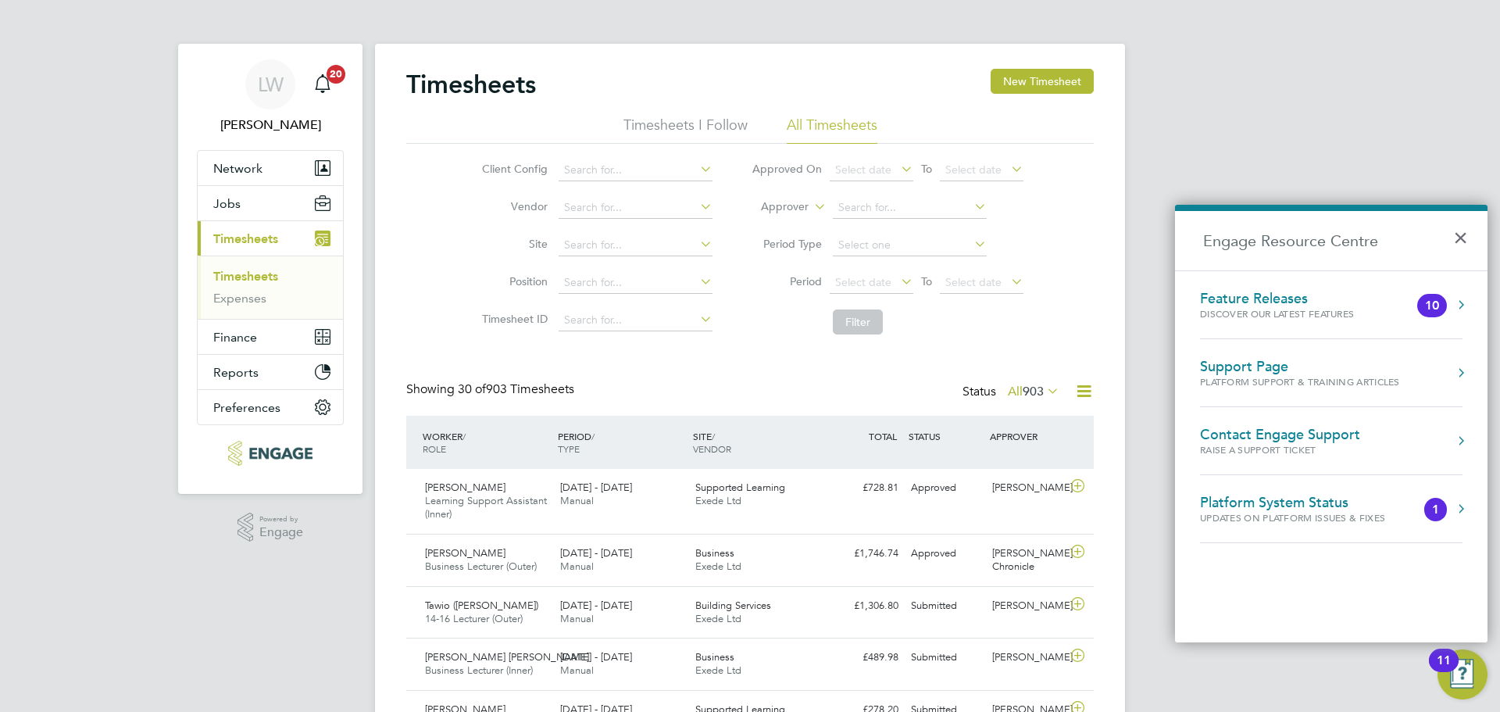
click at [1454, 242] on button "×" at bounding box center [1465, 233] width 23 height 34
